Goal: Information Seeking & Learning: Check status

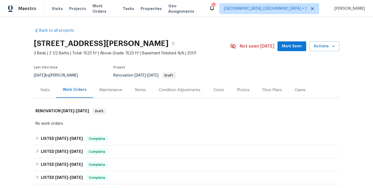
scroll to position [51, 0]
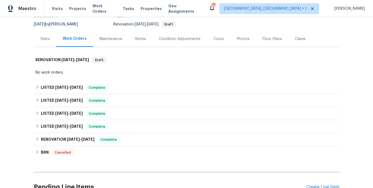
click at [213, 37] on div "Costs" at bounding box center [218, 38] width 11 height 5
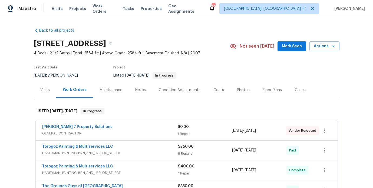
click at [237, 89] on div "Photos" at bounding box center [243, 89] width 13 height 5
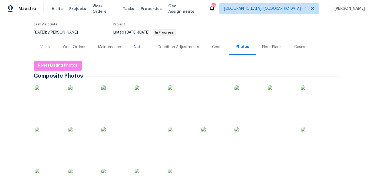
scroll to position [50, 0]
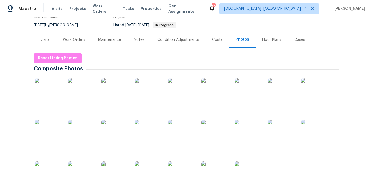
click at [152, 87] on img at bounding box center [148, 91] width 27 height 27
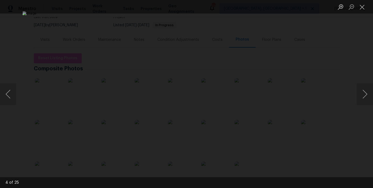
click at [341, 35] on div "Lightbox" at bounding box center [186, 94] width 373 height 188
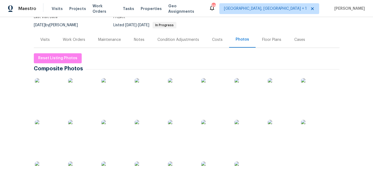
click at [213, 42] on div "Costs" at bounding box center [217, 39] width 11 height 5
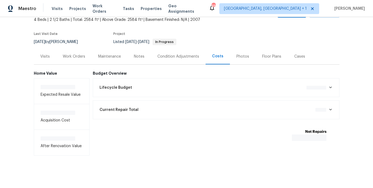
scroll to position [39, 0]
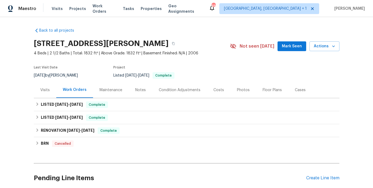
click at [213, 91] on div "Costs" at bounding box center [218, 89] width 11 height 5
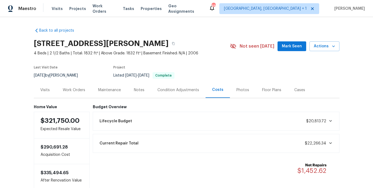
click at [185, 26] on div "Back to all projects [STREET_ADDRESS][PERSON_NAME] 4 Beds | 2 1/2 Baths | Total…" at bounding box center [187, 107] width 306 height 166
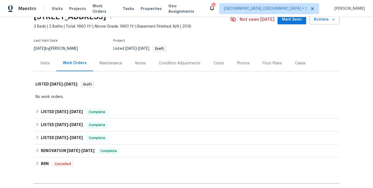
scroll to position [7, 0]
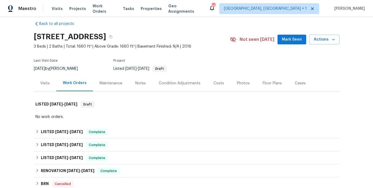
click at [213, 83] on div "Costs" at bounding box center [218, 83] width 11 height 5
